Goal: Transaction & Acquisition: Purchase product/service

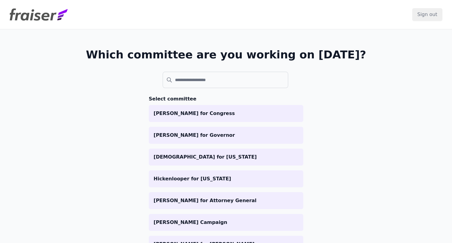
drag, startPoint x: 190, startPoint y: 112, endPoint x: 210, endPoint y: 98, distance: 24.9
click at [190, 112] on p "[PERSON_NAME] for Congress" at bounding box center [226, 113] width 145 height 7
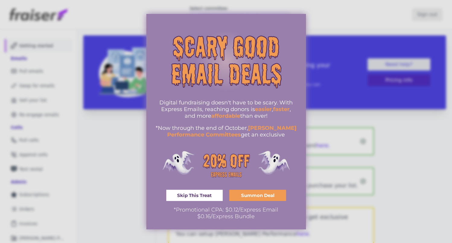
click at [345, 30] on div at bounding box center [226, 121] width 452 height 243
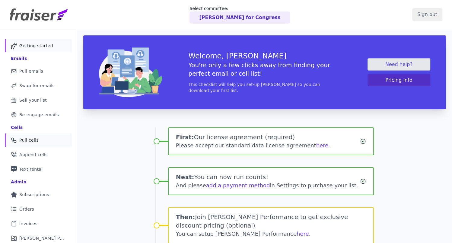
click at [41, 140] on link "Phone Icon Outline of a phone Pull cells" at bounding box center [38, 139] width 67 height 13
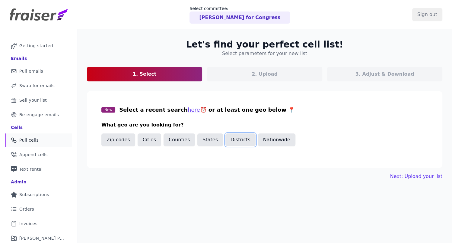
click at [226, 140] on button "Districts" at bounding box center [241, 139] width 30 height 13
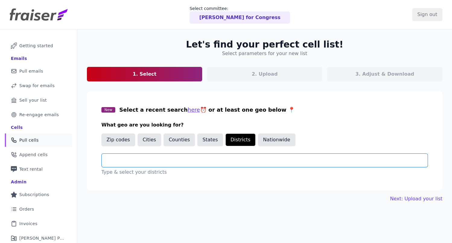
click at [187, 159] on input "text" at bounding box center [267, 159] width 321 height 7
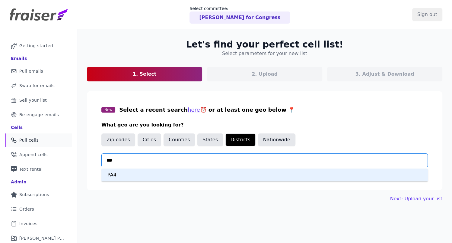
type input "***"
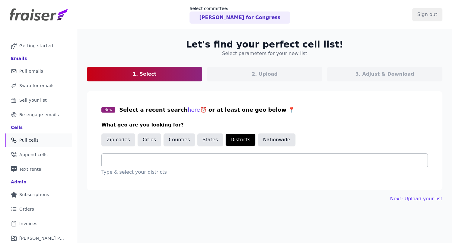
click at [176, 155] on div at bounding box center [267, 159] width 321 height 13
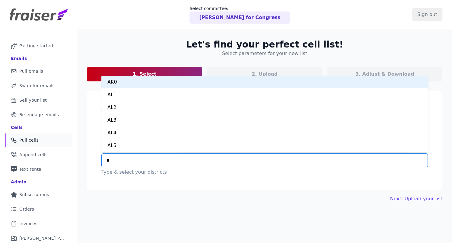
type input "**"
click at [121, 84] on div "PA1" at bounding box center [264, 82] width 327 height 13
type input "***"
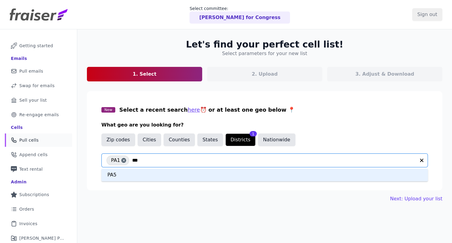
click at [143, 175] on div "PA5" at bounding box center [264, 174] width 327 height 13
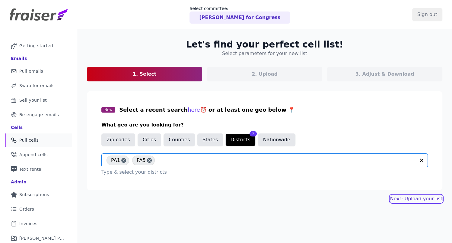
click at [417, 197] on link "Next: Upload your list" at bounding box center [417, 198] width 52 height 7
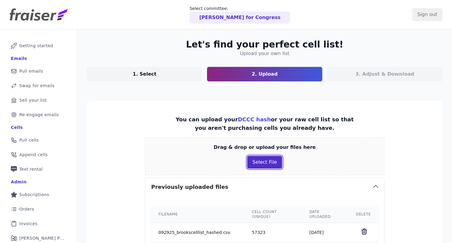
click at [266, 165] on button "Select File" at bounding box center [264, 162] width 35 height 13
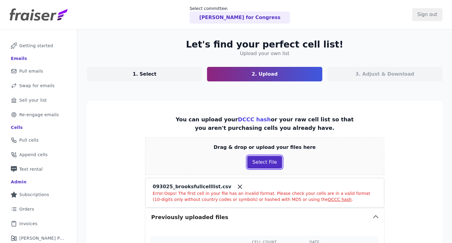
click at [261, 156] on button "Select File" at bounding box center [264, 162] width 35 height 13
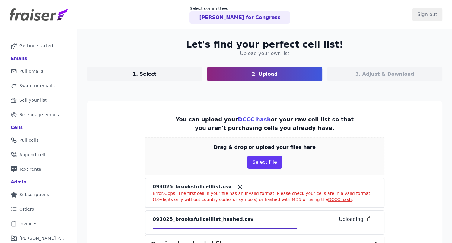
click at [238, 185] on icon at bounding box center [240, 187] width 4 height 4
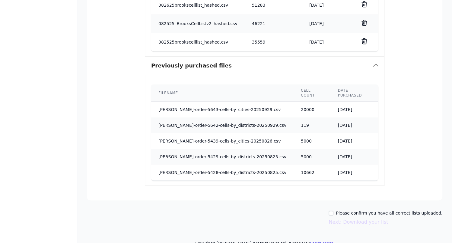
scroll to position [296, 0]
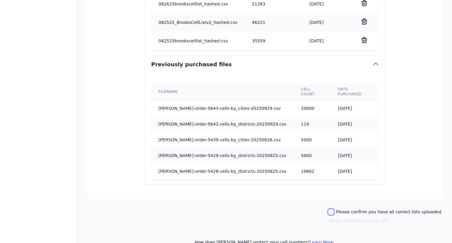
click at [334, 209] on input "Please confirm you have all correct lists uploaded." at bounding box center [331, 211] width 5 height 5
checkbox input "true"
click at [353, 217] on button "Next: Download your list" at bounding box center [359, 220] width 60 height 7
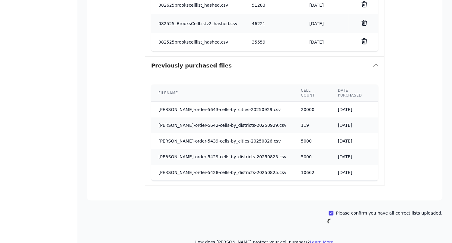
scroll to position [31, 0]
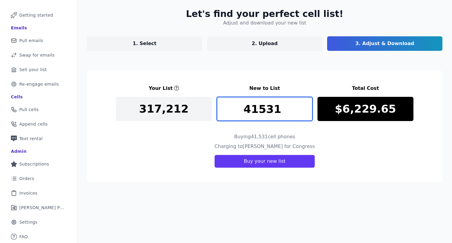
click at [289, 110] on input "41531" at bounding box center [265, 109] width 96 height 24
type input "3"
type input "5"
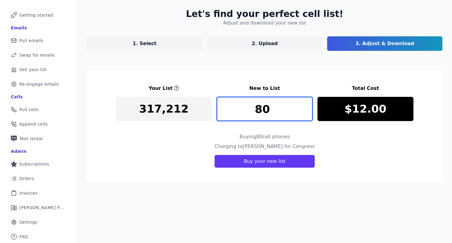
type input "8"
type input "10000"
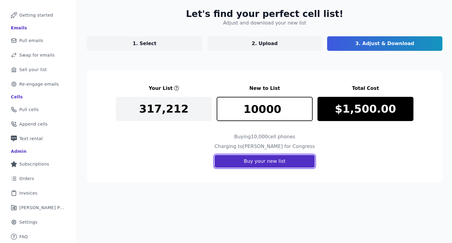
click at [279, 158] on button "Buy your new list" at bounding box center [265, 161] width 100 height 13
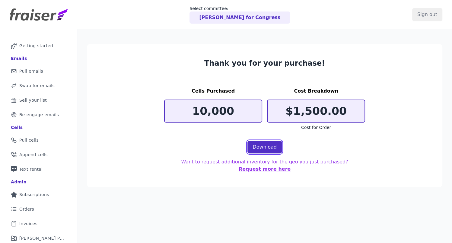
click at [273, 147] on link "Download" at bounding box center [265, 146] width 34 height 13
